Goal: Use online tool/utility: Utilize a website feature to perform a specific function

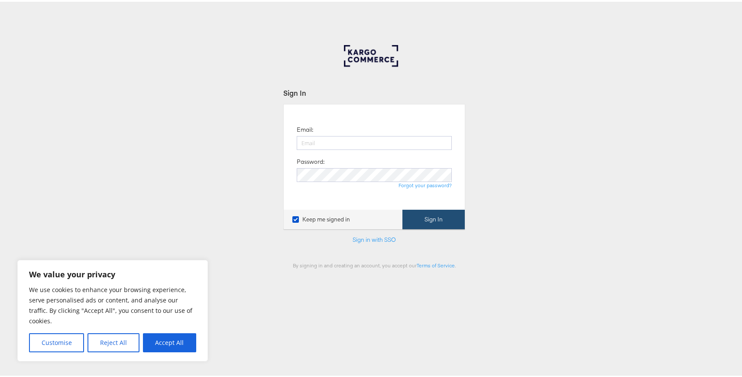
type input "[EMAIL_ADDRESS][DOMAIN_NAME]"
click at [442, 221] on button "Sign In" at bounding box center [434, 218] width 62 height 20
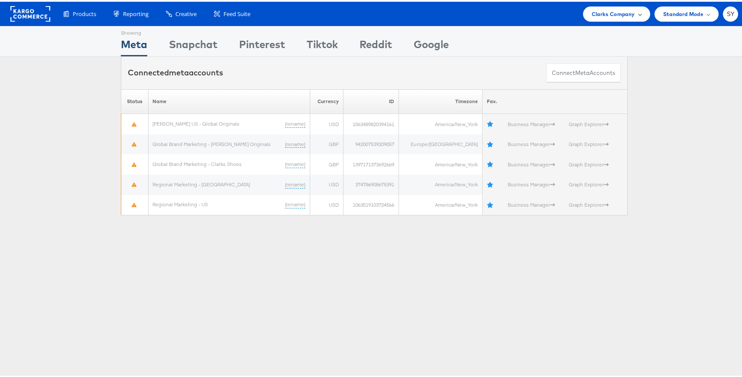
click at [630, 8] on div "Clarks Company" at bounding box center [617, 12] width 50 height 9
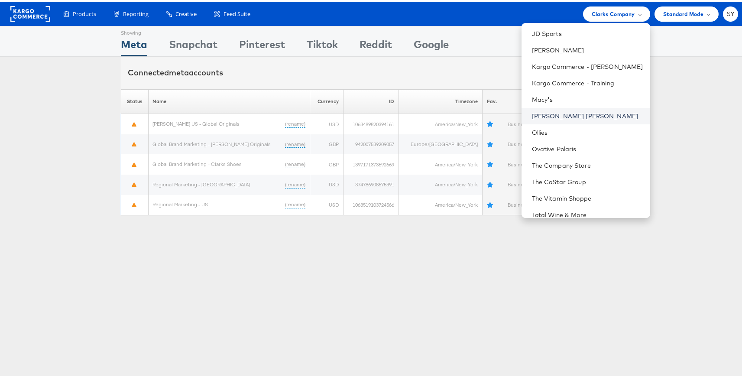
scroll to position [58, 0]
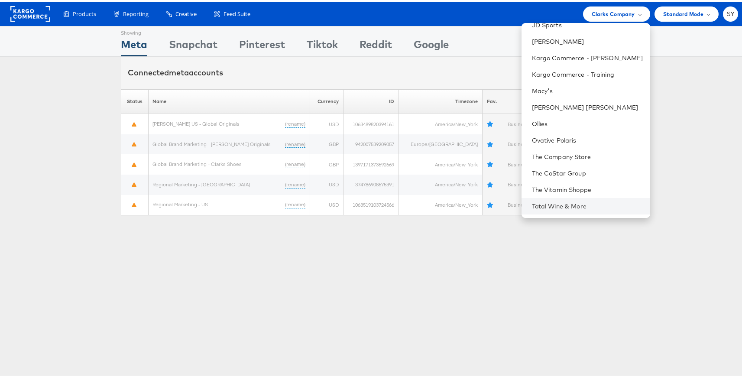
click at [571, 208] on li "Total Wine & More" at bounding box center [586, 204] width 129 height 16
click at [569, 199] on li "Total Wine & More" at bounding box center [586, 204] width 129 height 16
click at [566, 201] on link "Total Wine & More" at bounding box center [587, 204] width 111 height 9
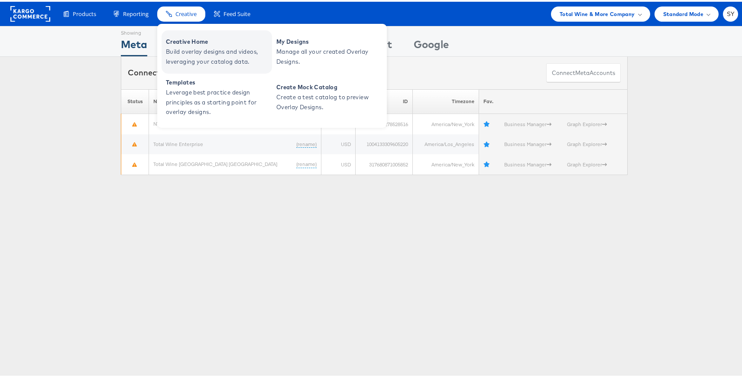
click at [193, 50] on span "Build overlay designs and videos, leveraging your catalog data." at bounding box center [218, 55] width 104 height 20
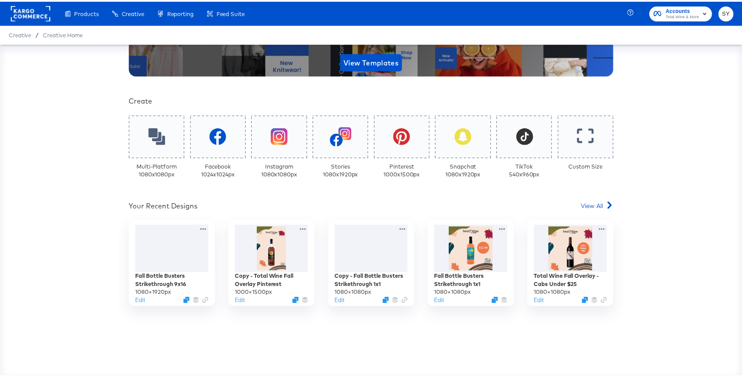
scroll to position [164, 0]
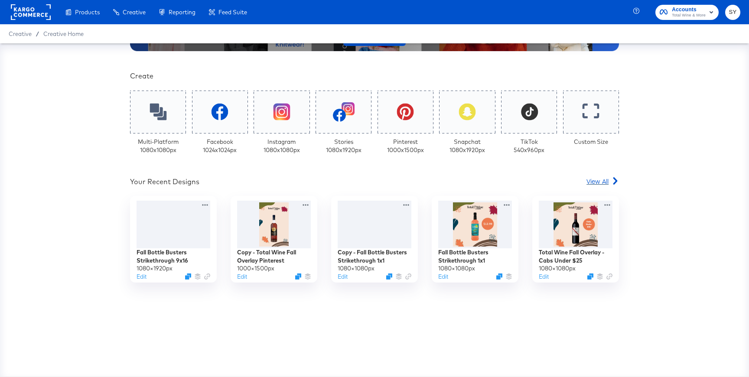
click at [586, 184] on span "View All" at bounding box center [597, 181] width 22 height 9
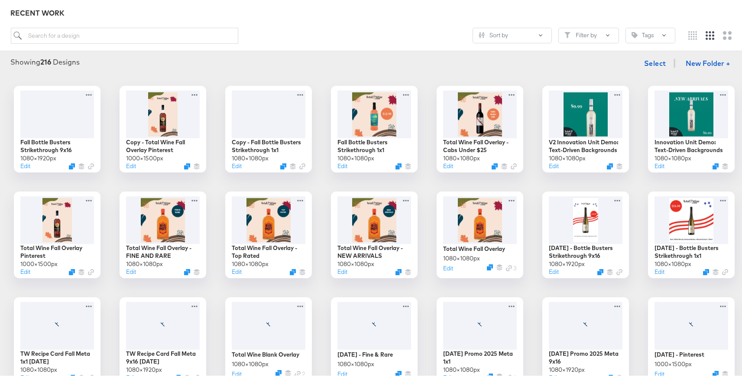
scroll to position [135, 0]
